Goal: Task Accomplishment & Management: Manage account settings

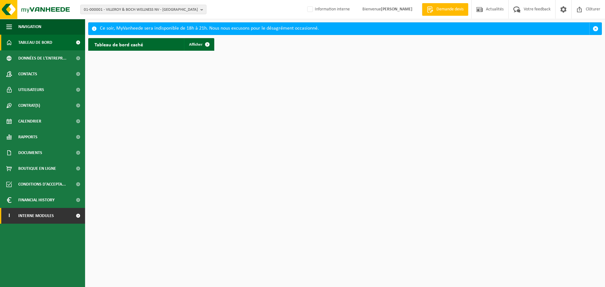
click at [78, 216] on span at bounding box center [78, 216] width 14 height 16
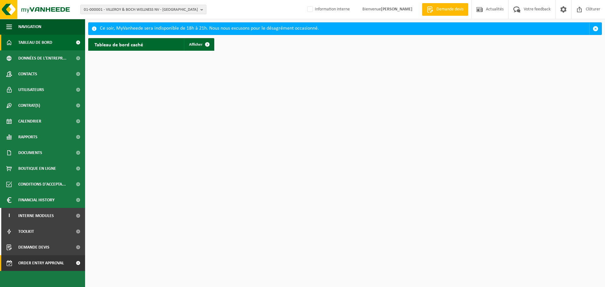
click at [79, 263] on span at bounding box center [78, 263] width 14 height 16
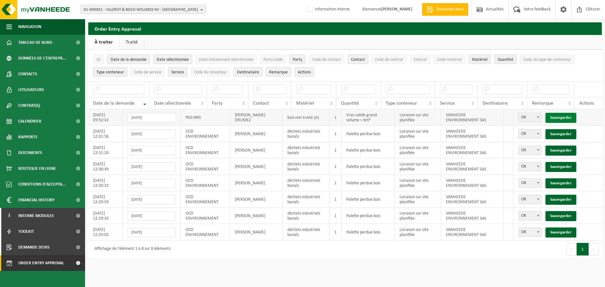
click at [564, 116] on link "Sauvegarder" at bounding box center [560, 118] width 31 height 10
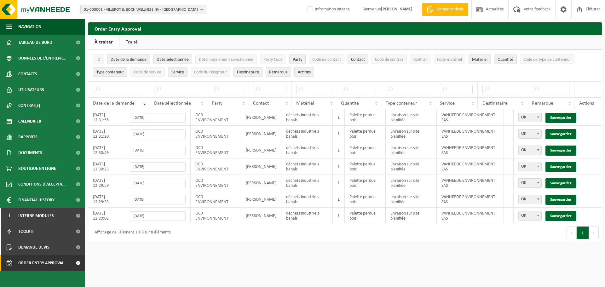
click at [597, 235] on button "Suivant" at bounding box center [594, 232] width 10 height 13
